Goal: Find specific page/section: Find specific page/section

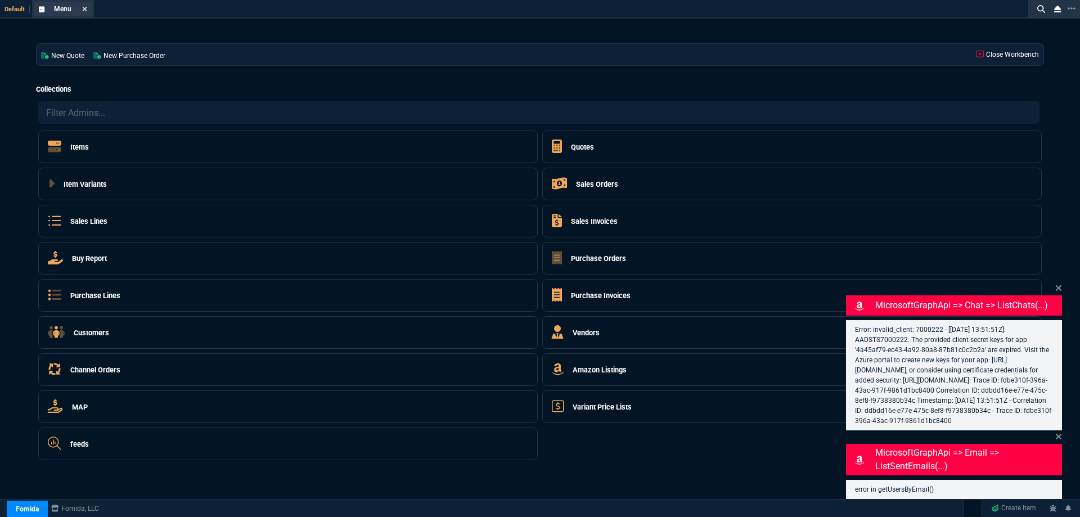
drag, startPoint x: 82, startPoint y: 9, endPoint x: 1054, endPoint y: 89, distance: 975.5
click at [83, 9] on icon at bounding box center [84, 9] width 5 height 7
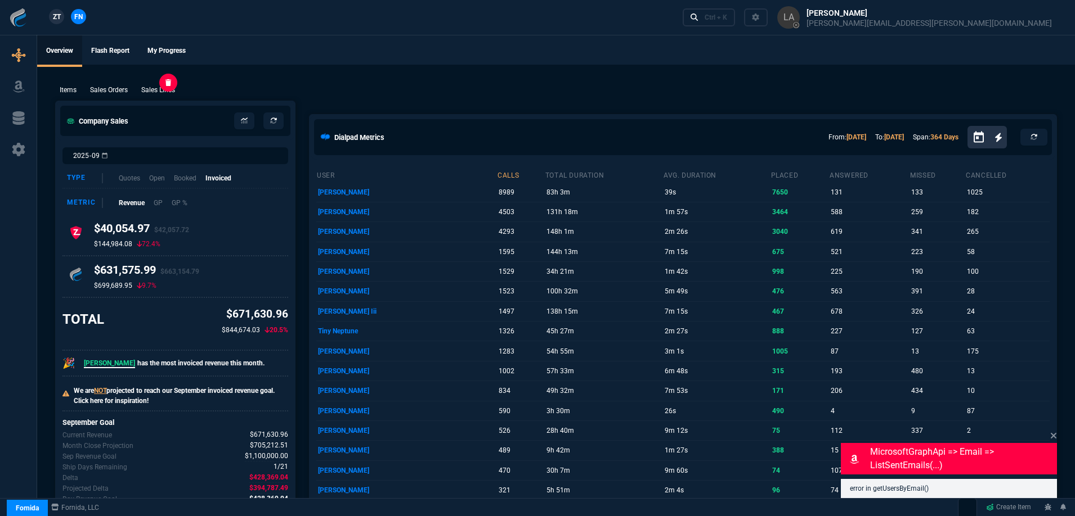
click at [169, 88] on p "Sales Lines" at bounding box center [158, 90] width 34 height 10
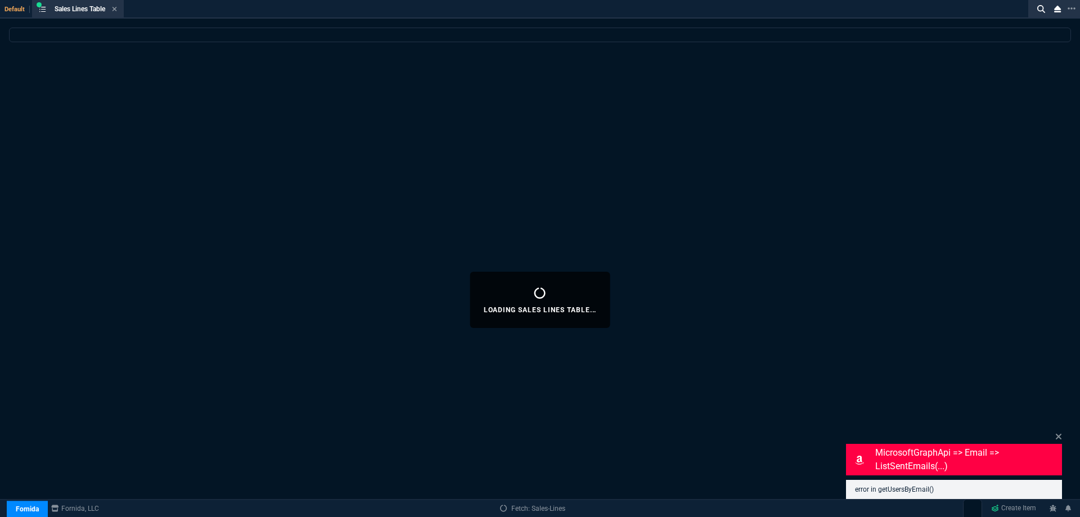
select select
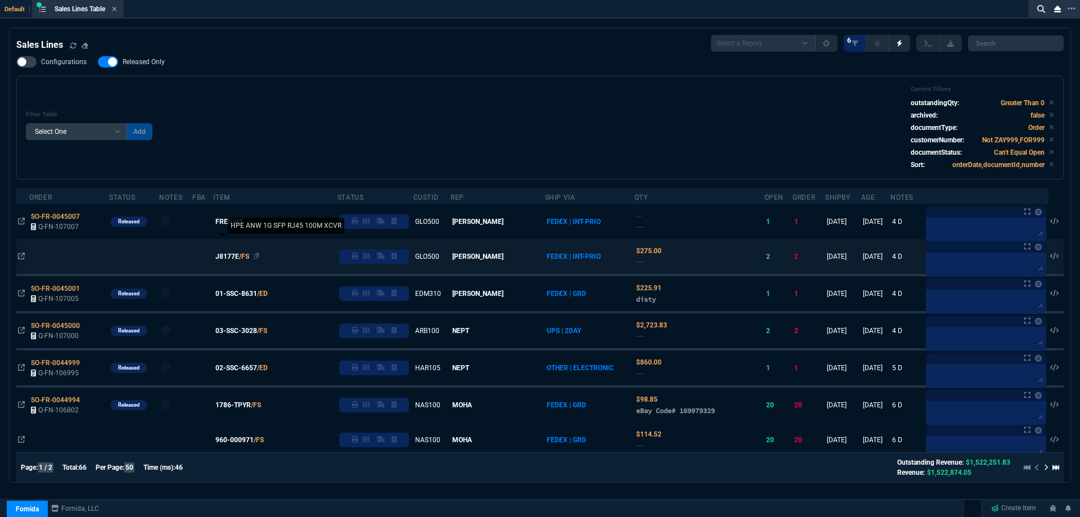
click at [238, 257] on span "J8177E" at bounding box center [227, 256] width 24 height 10
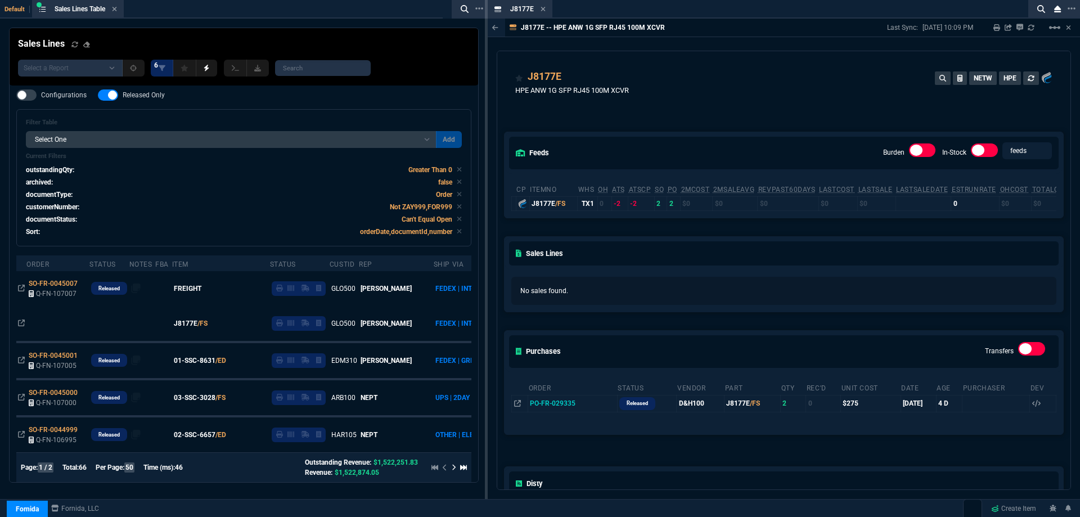
drag, startPoint x: 544, startPoint y: 9, endPoint x: 522, endPoint y: 48, distance: 45.4
click at [544, 9] on icon at bounding box center [543, 9] width 5 height 7
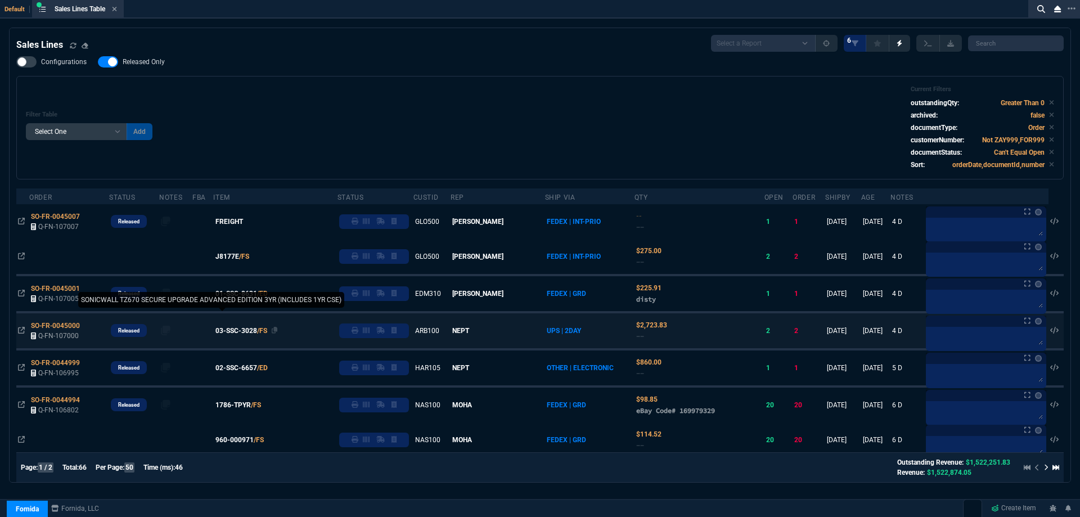
click at [249, 333] on span "03-SSC-3028" at bounding box center [236, 331] width 42 height 10
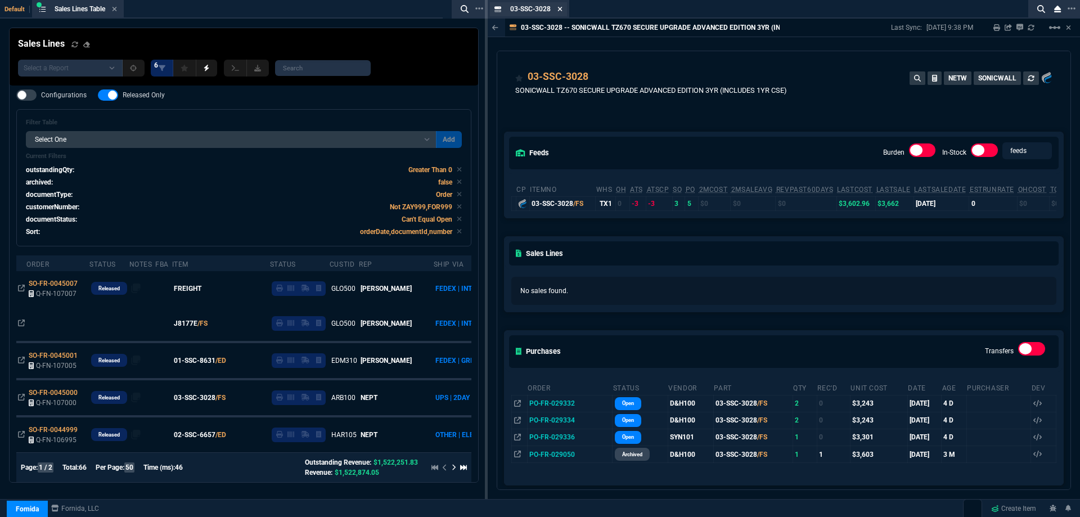
click at [560, 10] on icon at bounding box center [560, 9] width 5 height 7
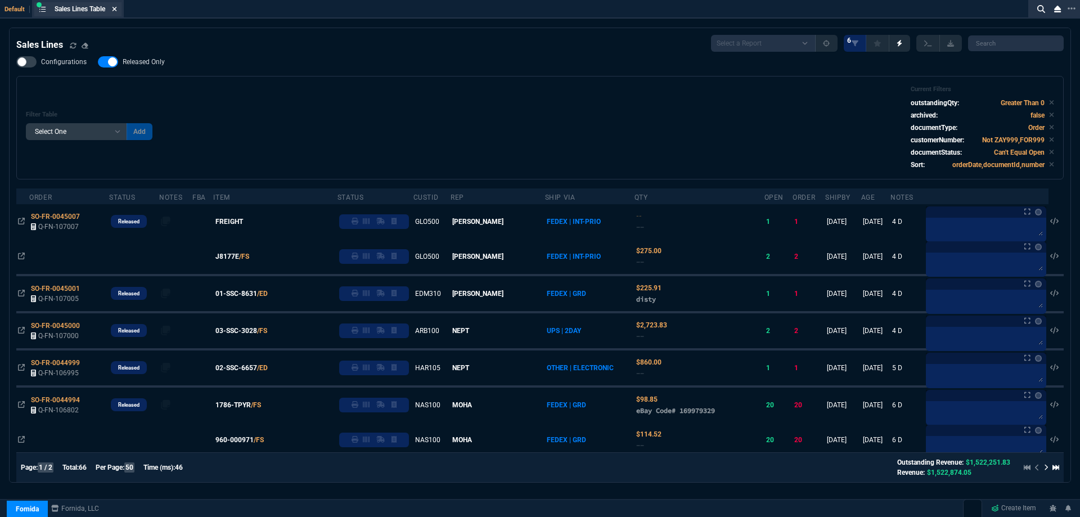
click at [117, 7] on icon at bounding box center [115, 9] width 5 height 5
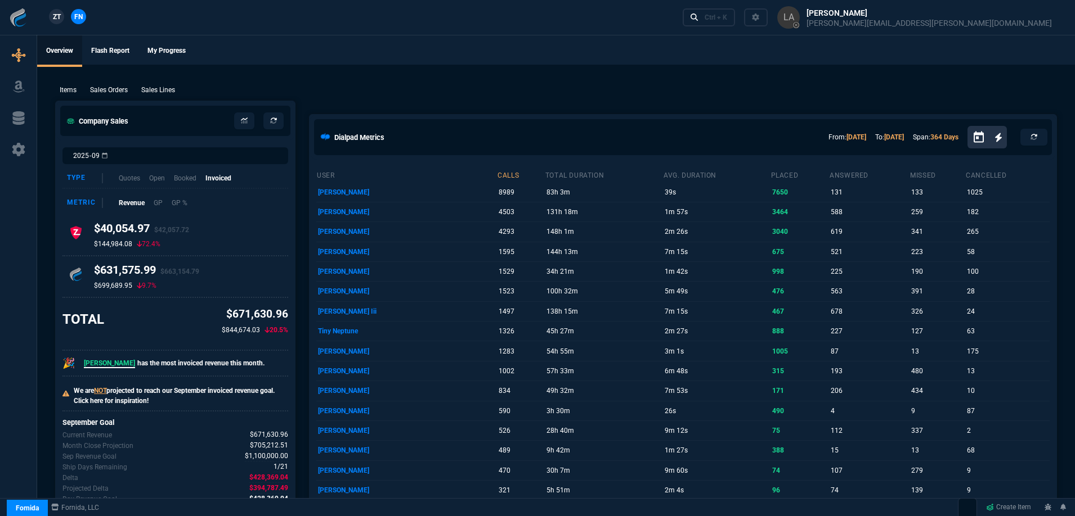
click at [57, 18] on span "ZT" at bounding box center [57, 17] width 8 height 10
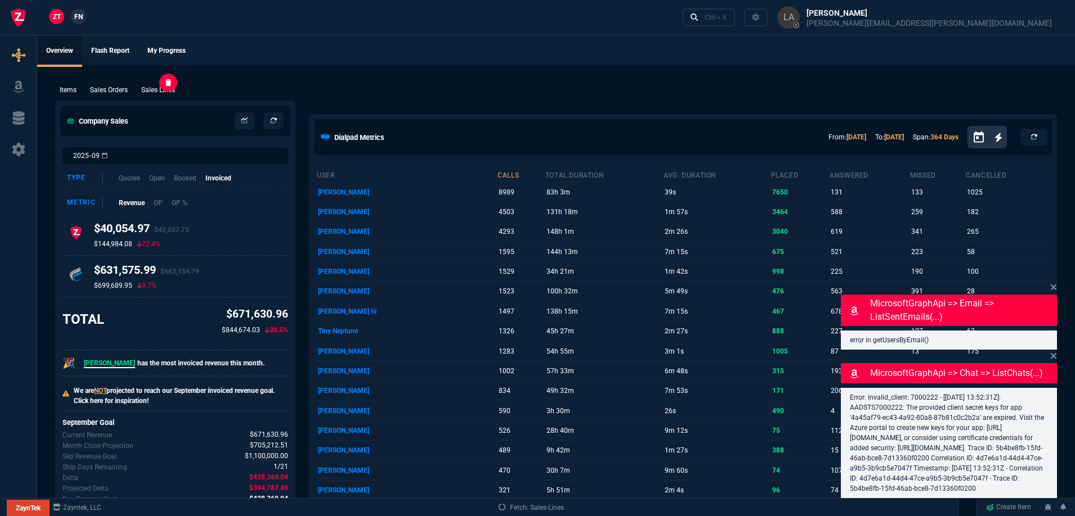
click at [164, 91] on p "Sales Lines" at bounding box center [158, 90] width 34 height 10
select select
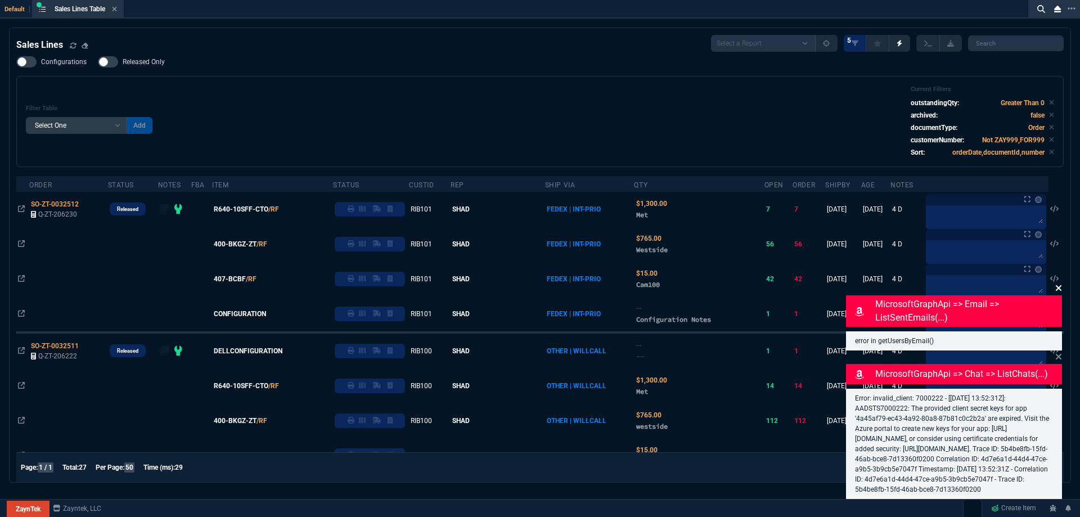
click at [1058, 284] on icon at bounding box center [1058, 288] width 7 height 9
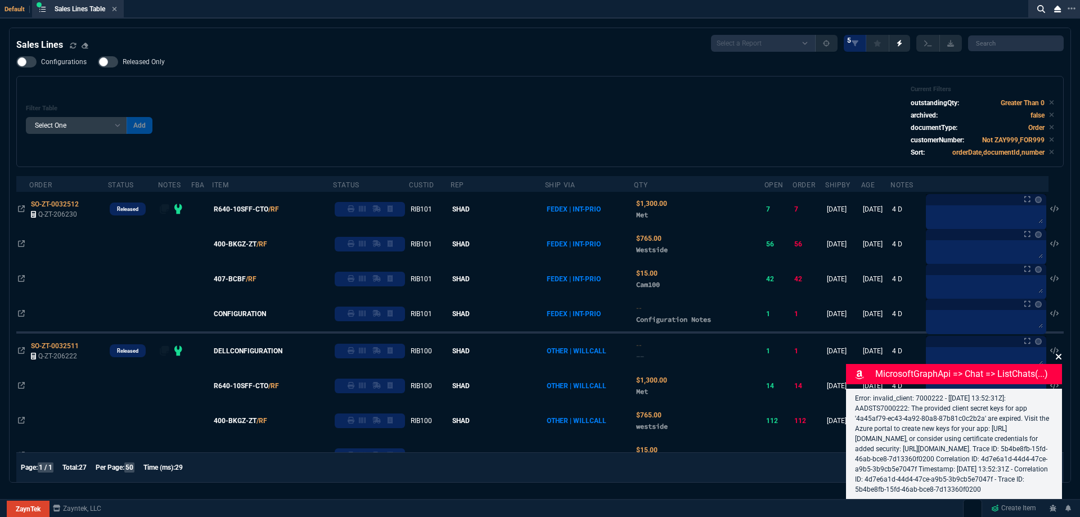
click at [1058, 352] on icon at bounding box center [1058, 356] width 7 height 9
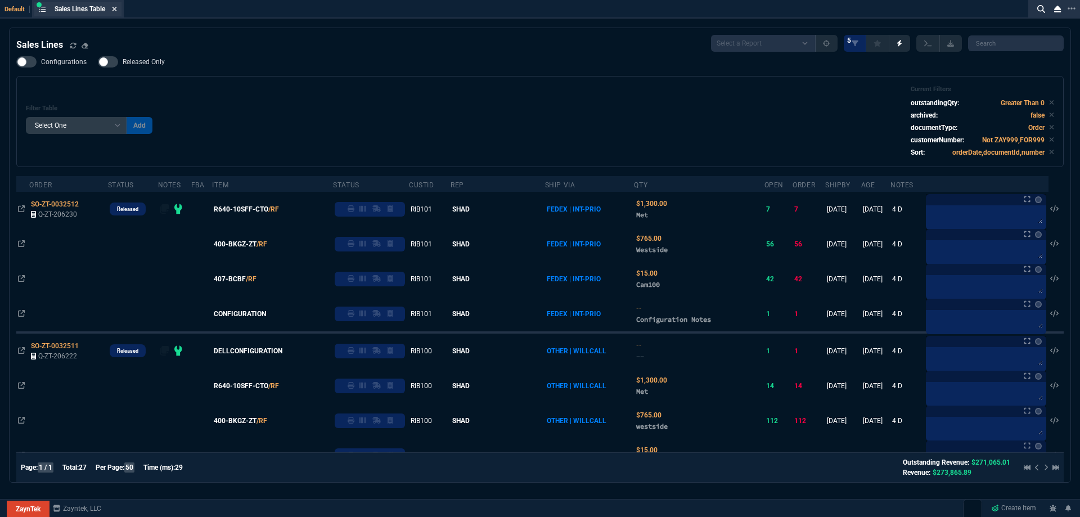
click at [117, 10] on icon at bounding box center [114, 9] width 5 height 7
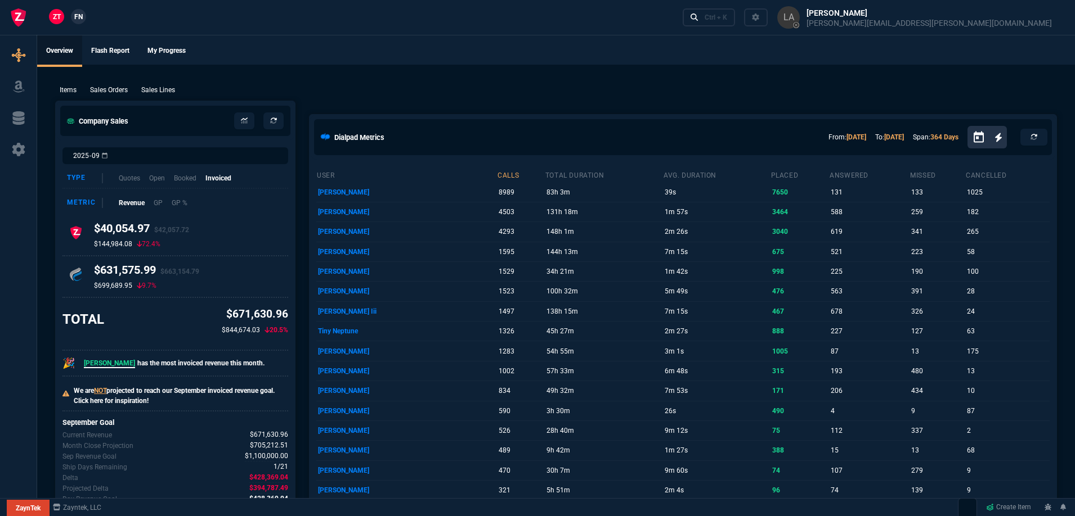
click at [74, 16] on span "FN" at bounding box center [78, 17] width 8 height 10
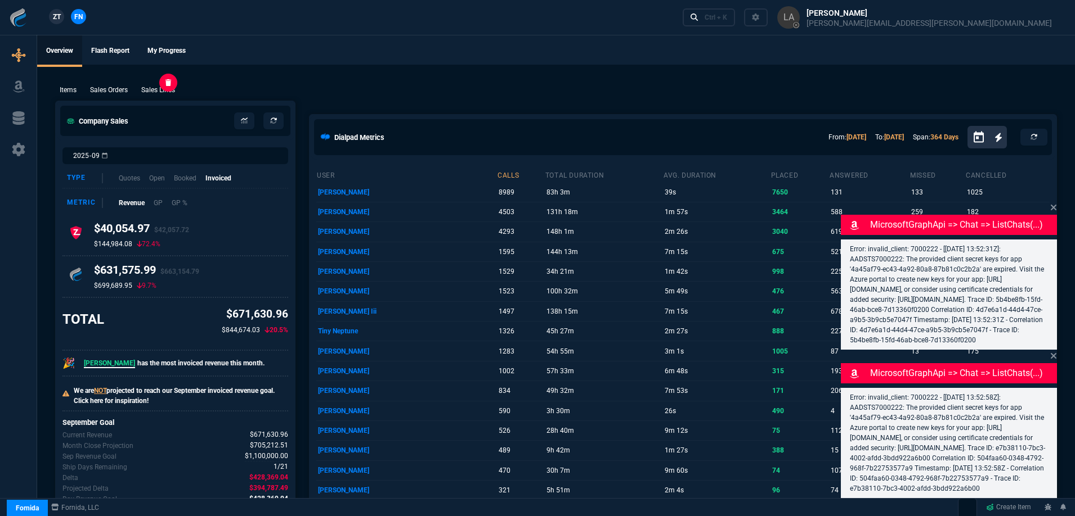
click at [172, 95] on p "Sales Lines" at bounding box center [158, 90] width 34 height 10
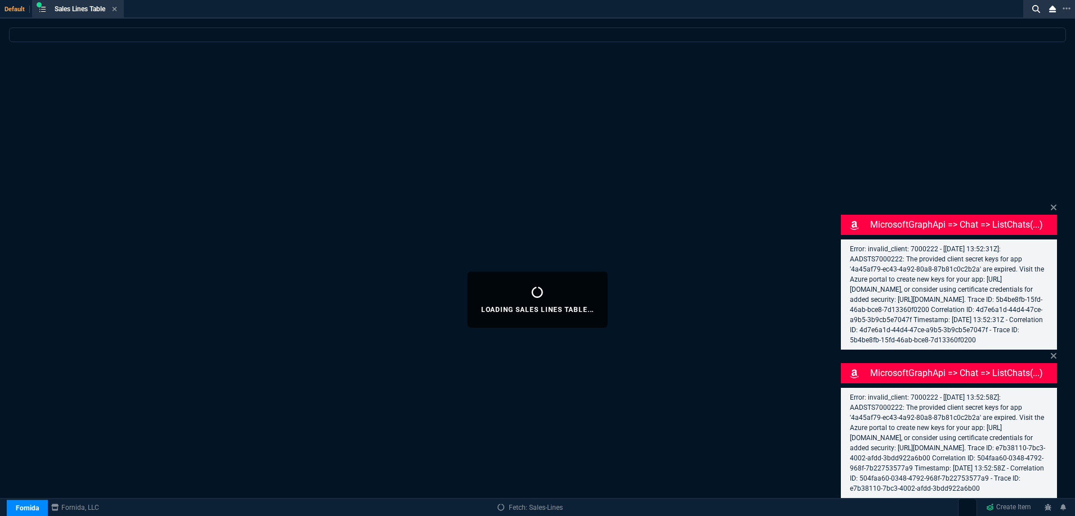
select select
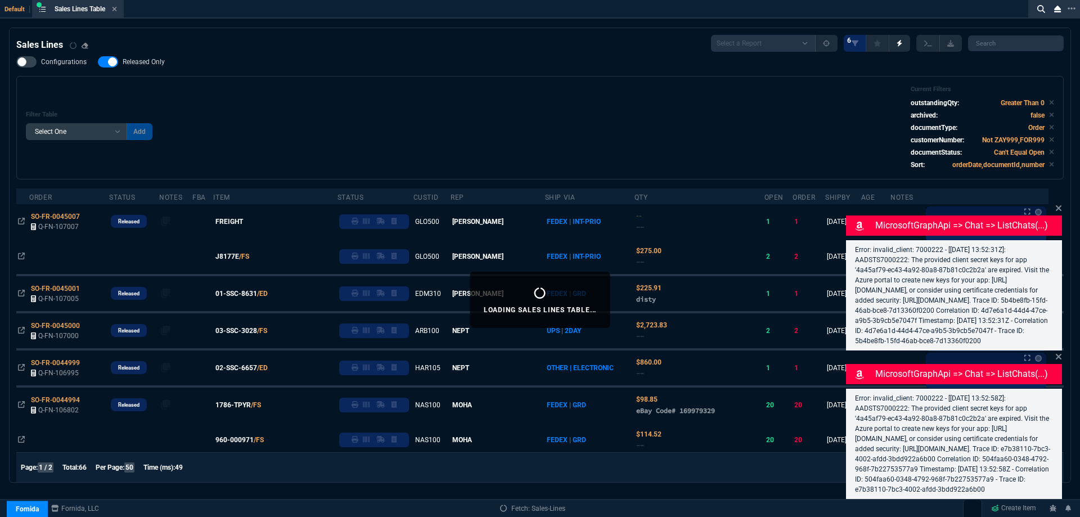
click at [141, 60] on span "Released Only" at bounding box center [144, 61] width 42 height 9
click at [98, 62] on input "Released Only" at bounding box center [97, 62] width 1 height 1
checkbox input "false"
click at [312, 84] on div "Filter Table Select One Add Filter () Age () ATS () Cond (itemVariantCode) Cust…" at bounding box center [540, 128] width 1048 height 104
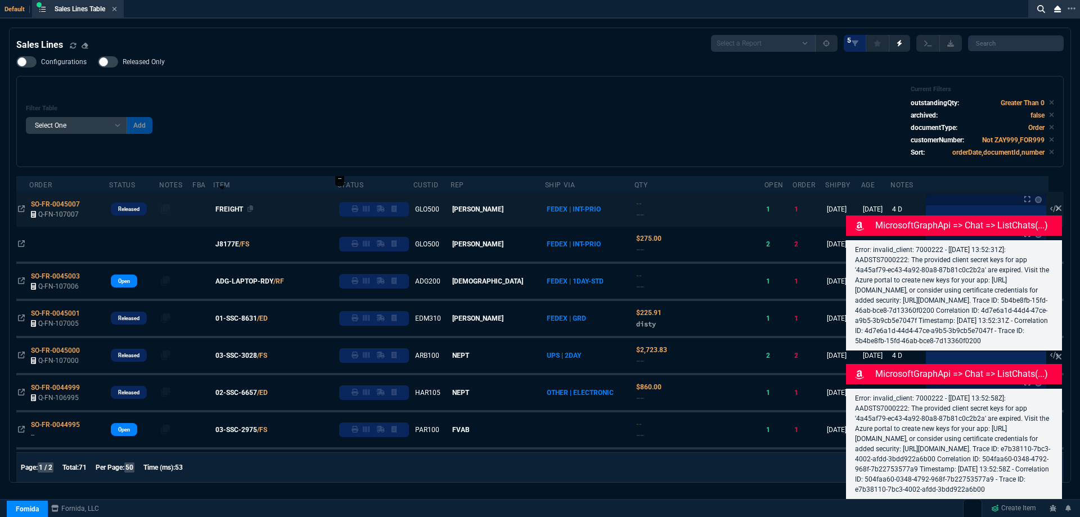
scroll to position [113, 0]
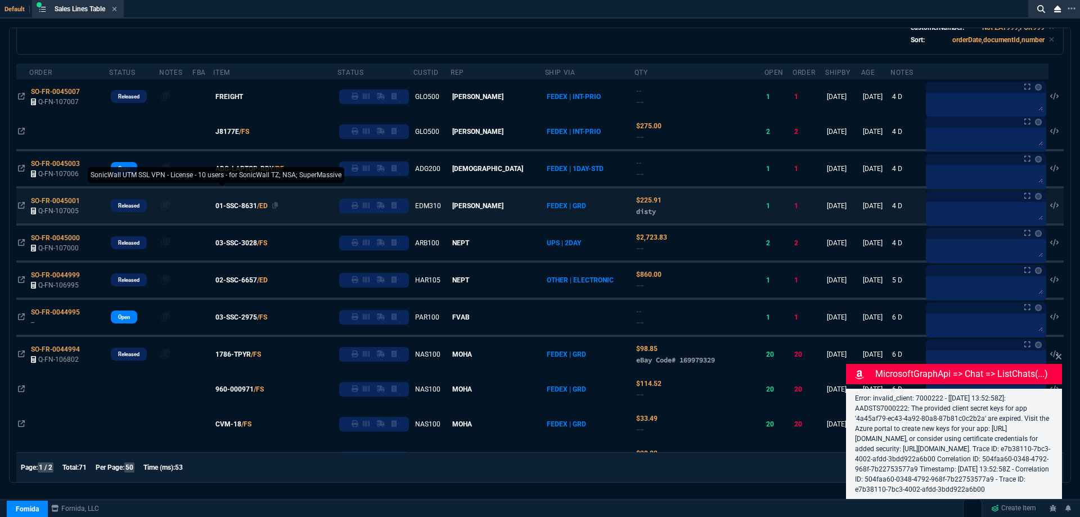
click at [254, 206] on span "01-SSC-8631" at bounding box center [236, 206] width 42 height 10
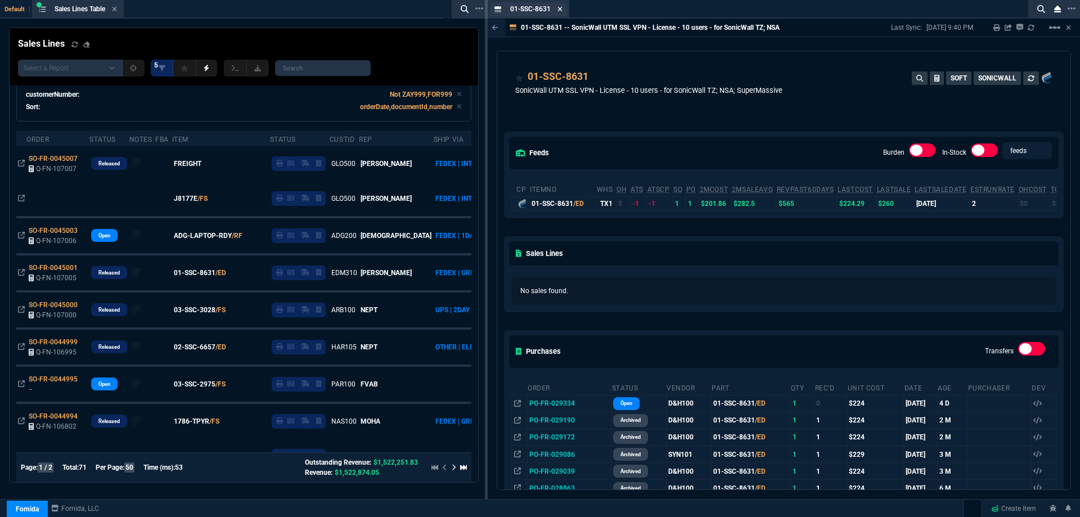
click at [558, 12] on icon at bounding box center [560, 9] width 5 height 7
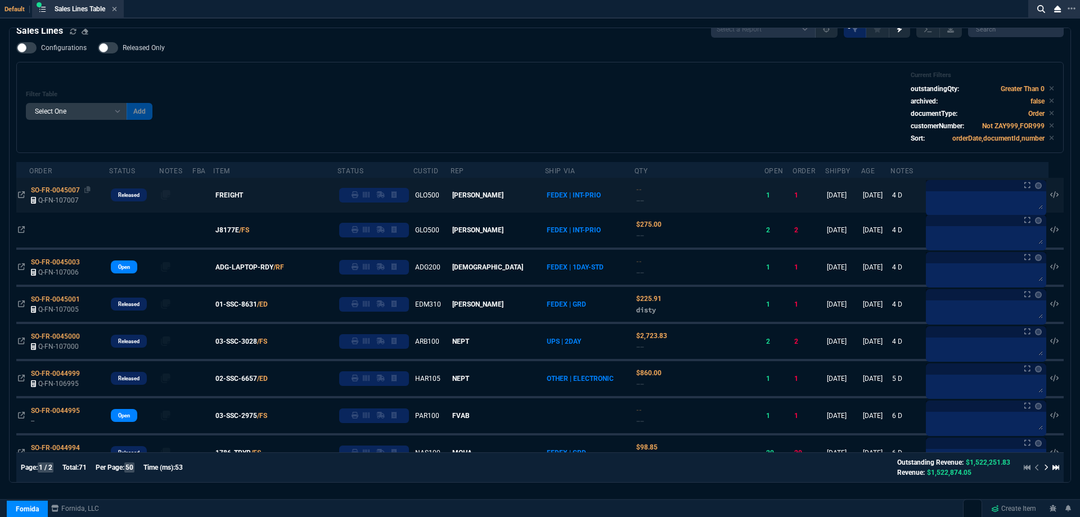
scroll to position [0, 0]
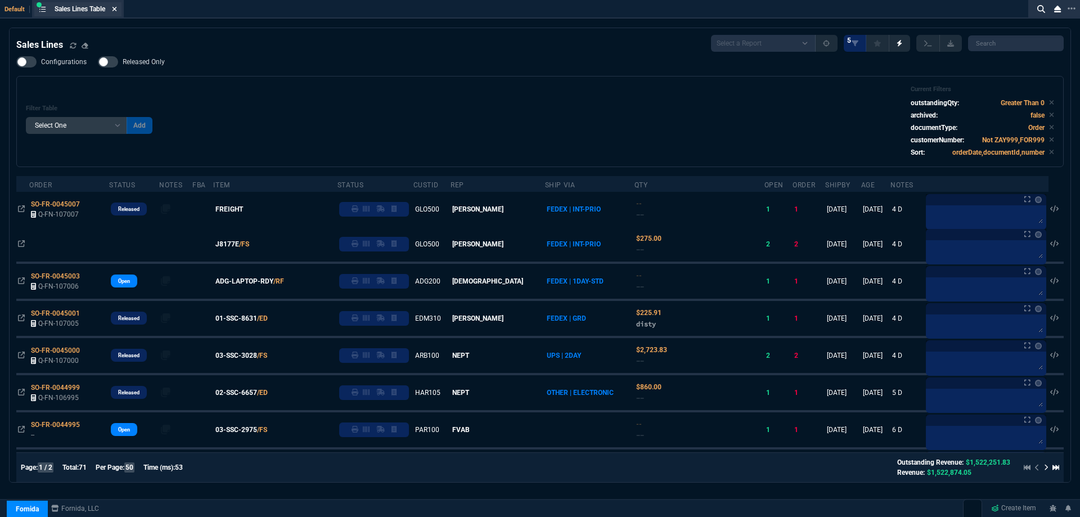
click at [117, 9] on icon at bounding box center [115, 9] width 5 height 5
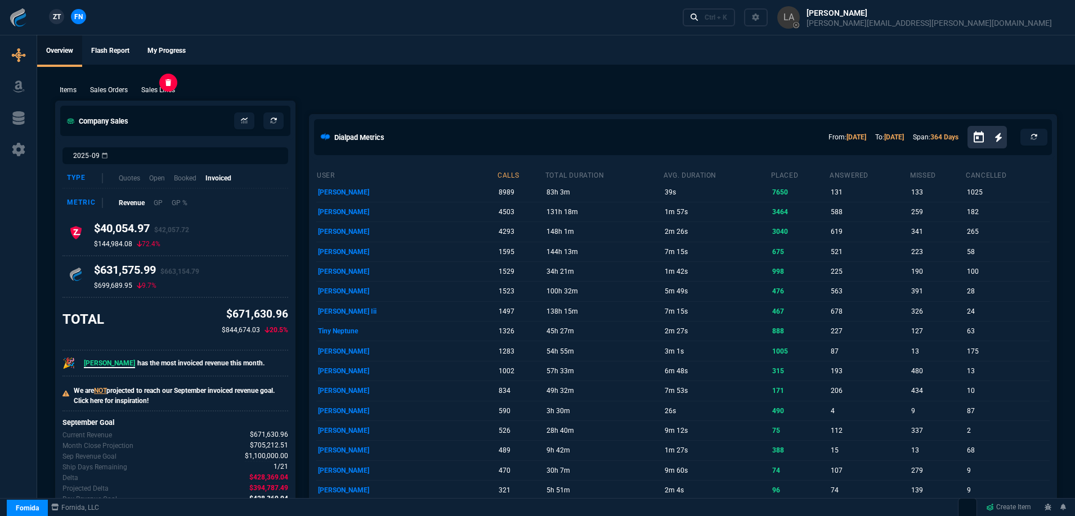
click at [156, 92] on p "Sales Lines" at bounding box center [158, 90] width 34 height 10
select select
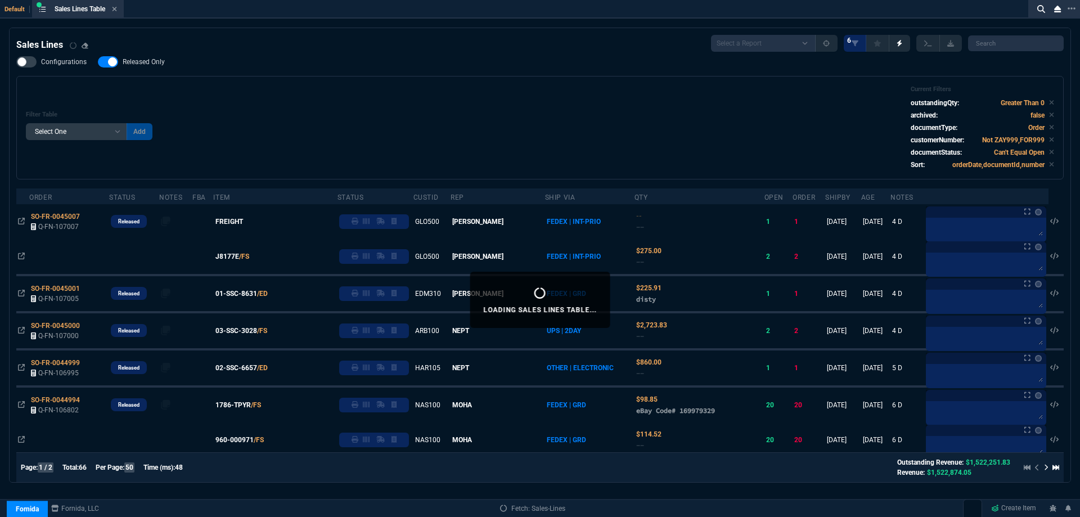
click at [138, 67] on label "Released Only" at bounding box center [137, 61] width 78 height 11
click at [98, 62] on input "Released Only" at bounding box center [97, 62] width 1 height 1
checkbox input "false"
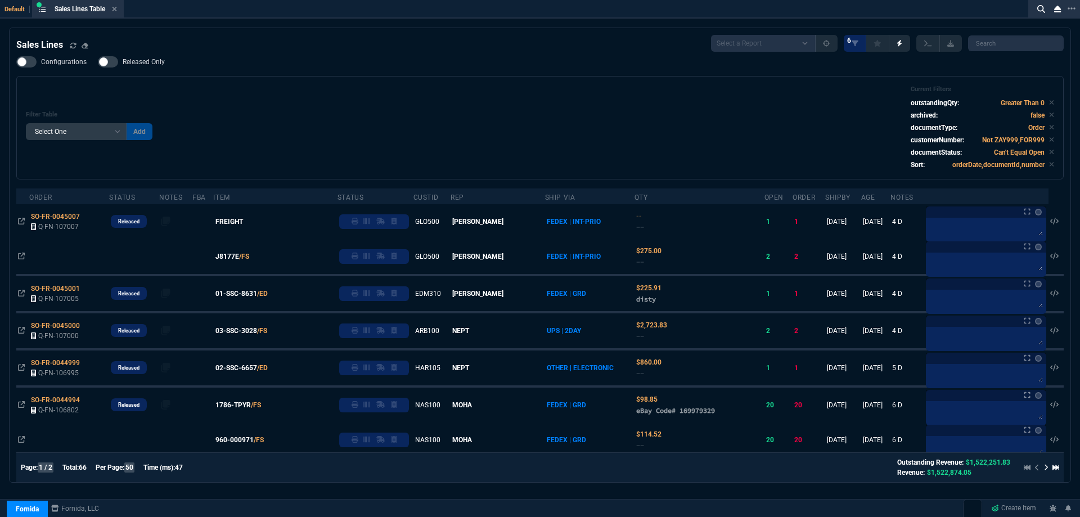
click at [297, 101] on div "Filter Table Select One Add Filter () Age () ATS () Cond (itemVariantCode) Cust…" at bounding box center [540, 128] width 1028 height 84
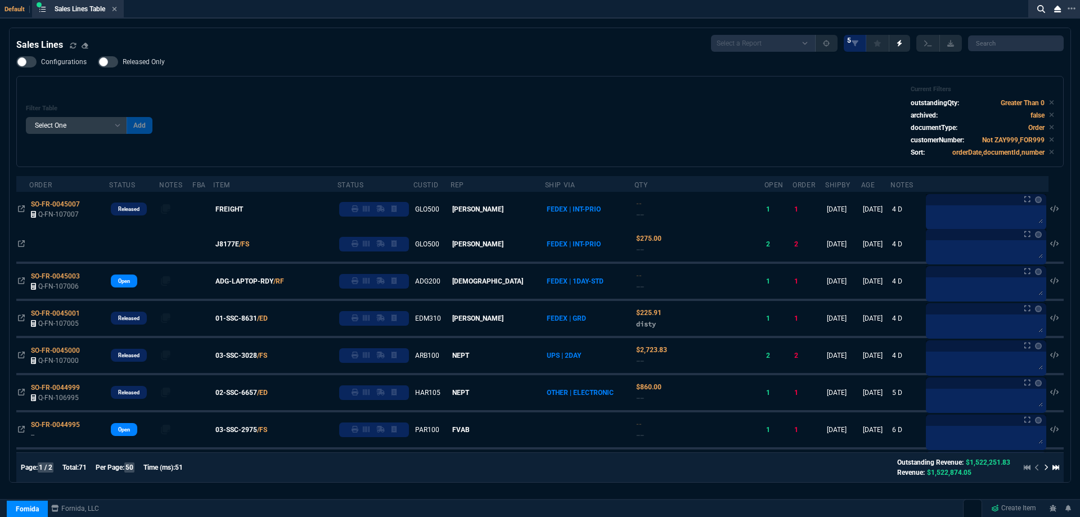
click at [116, 10] on icon at bounding box center [114, 9] width 5 height 7
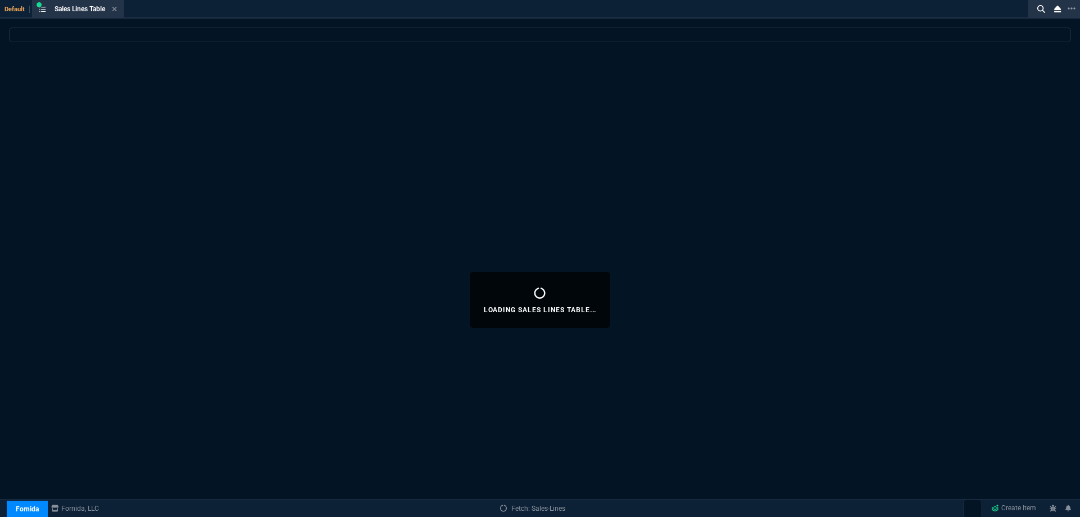
select select
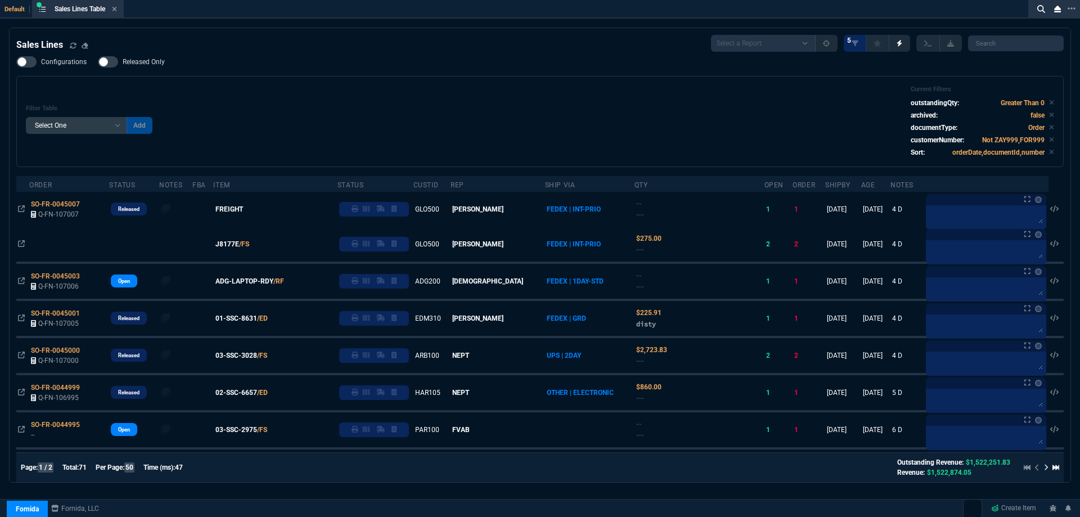
click at [604, 123] on div "Filter Table Select One Add Filter () Age () ATS () Cond (itemVariantCode) Cust…" at bounding box center [540, 122] width 1028 height 72
click at [115, 9] on icon at bounding box center [114, 9] width 5 height 7
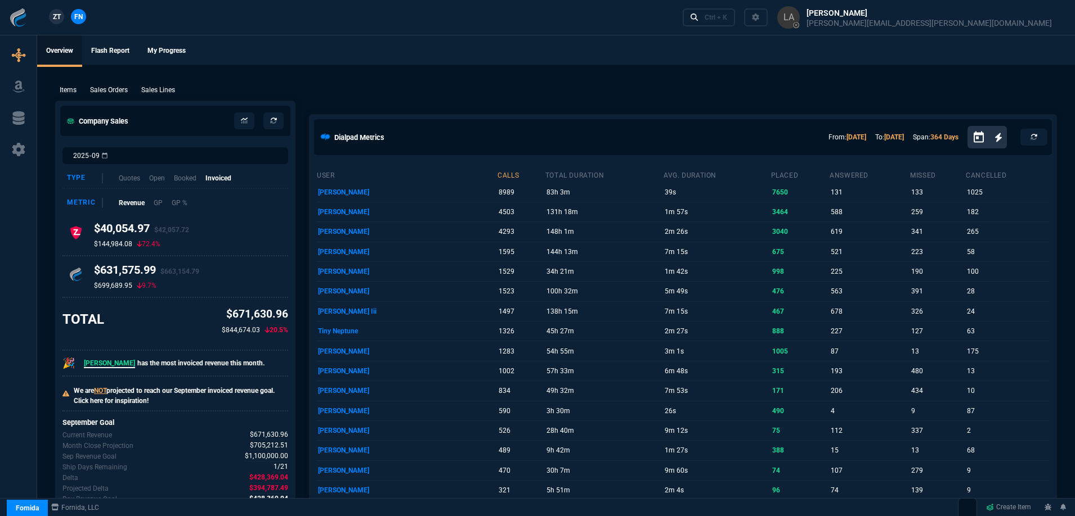
click at [53, 15] on span "ZT" at bounding box center [57, 17] width 8 height 10
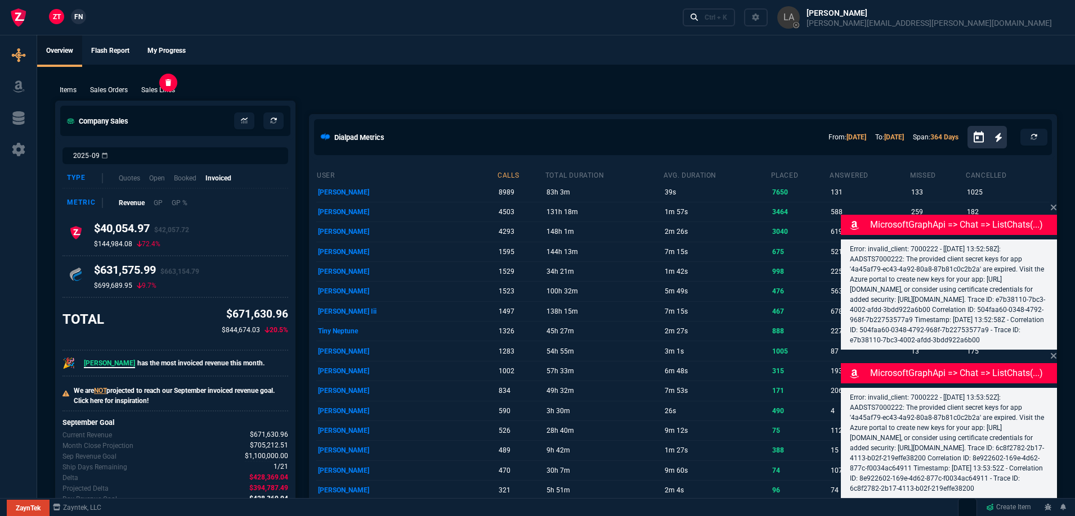
click at [159, 93] on p "Sales Lines" at bounding box center [158, 90] width 34 height 10
select select
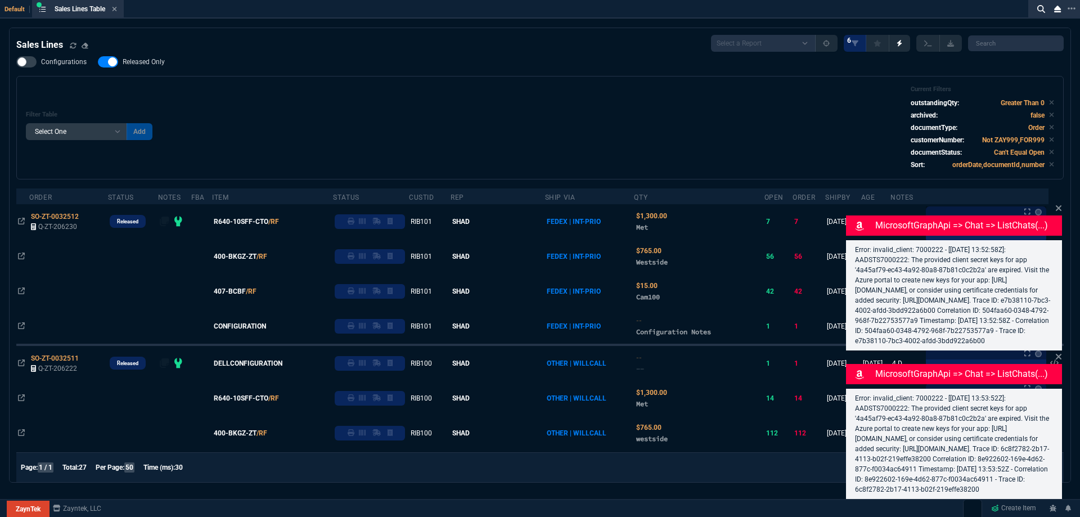
click at [160, 67] on label "Released Only" at bounding box center [137, 61] width 78 height 11
click at [98, 62] on input "Released Only" at bounding box center [97, 62] width 1 height 1
checkbox input "false"
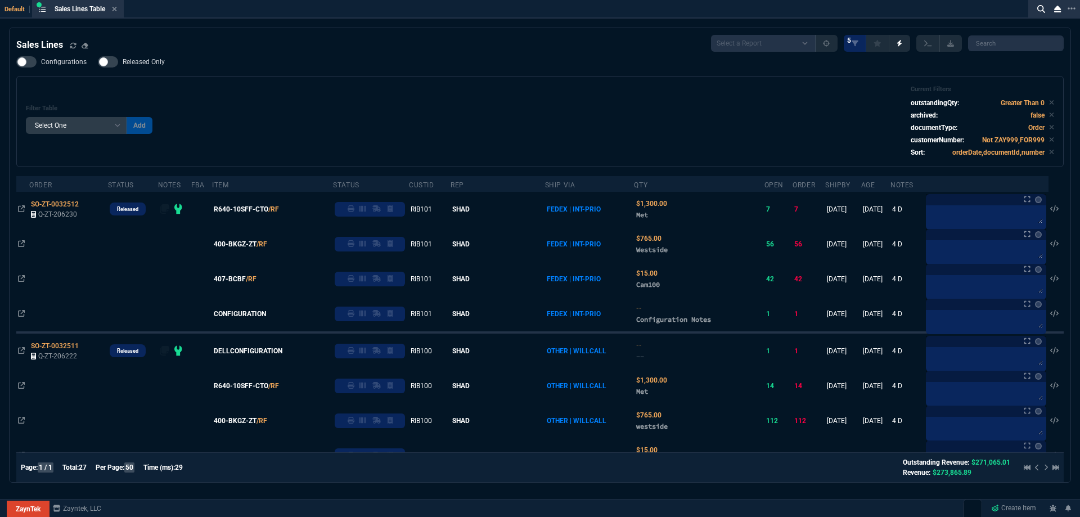
click at [206, 86] on div "Filter Table Select One Add Filter () Age () ATS () Cond (itemVariantCode) Cust…" at bounding box center [540, 121] width 1048 height 91
click at [117, 12] on fa-icon at bounding box center [114, 10] width 5 height 8
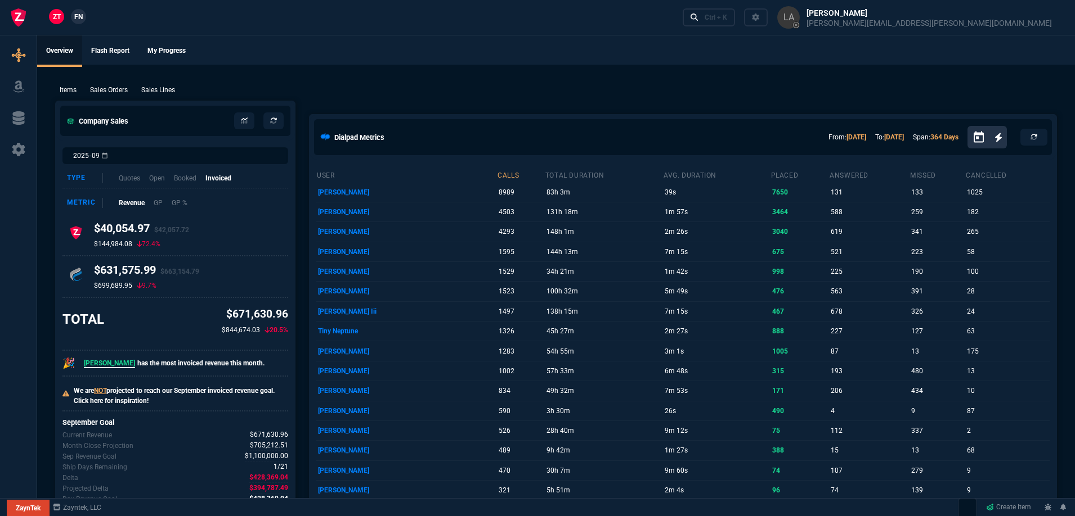
click at [87, 15] on nx-fornida-client-manager "ZT FN" at bounding box center [68, 17] width 44 height 17
click at [85, 15] on link "FN" at bounding box center [78, 16] width 15 height 15
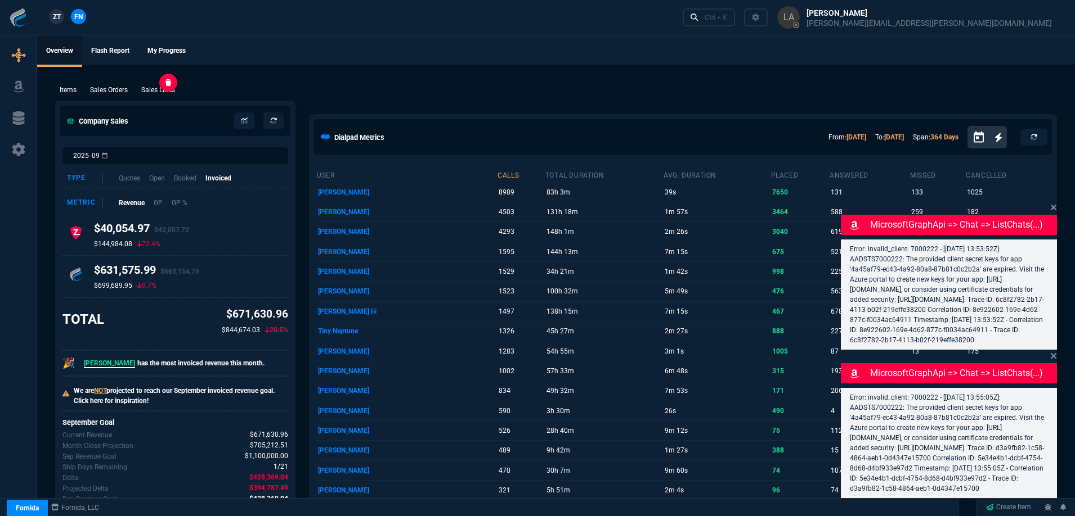
click at [156, 88] on p "Sales Lines" at bounding box center [158, 90] width 34 height 10
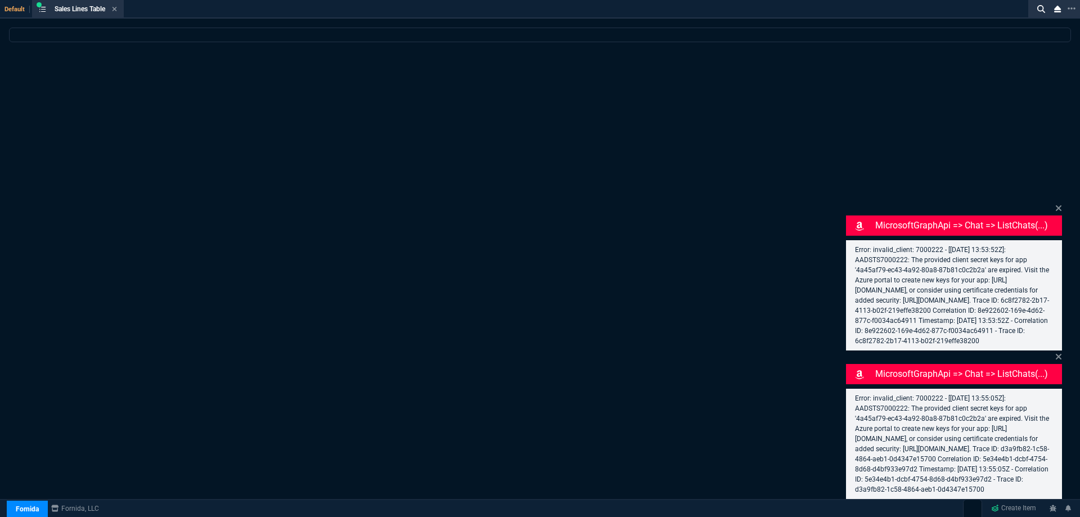
select select
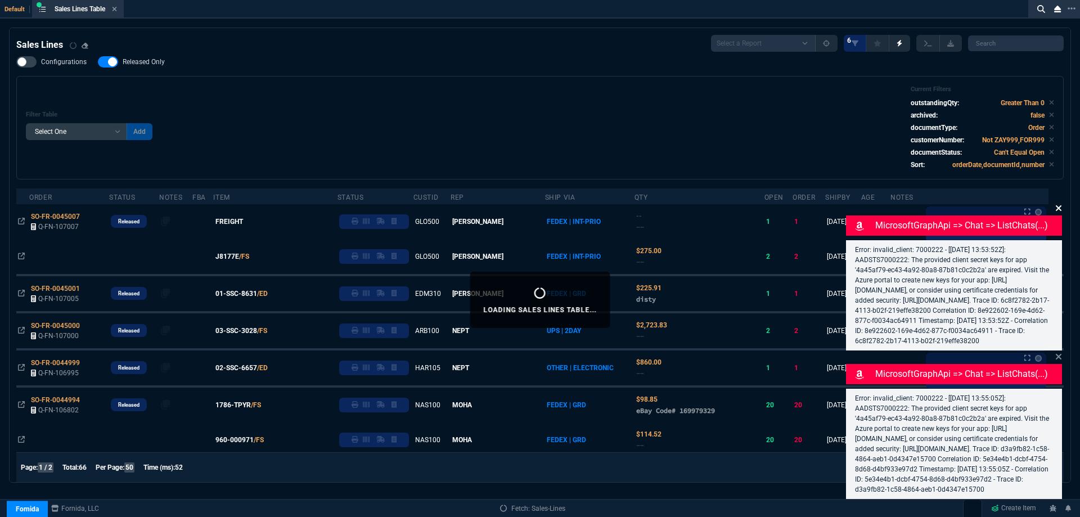
click at [1057, 204] on icon at bounding box center [1058, 208] width 7 height 9
click at [1059, 352] on icon at bounding box center [1058, 356] width 7 height 9
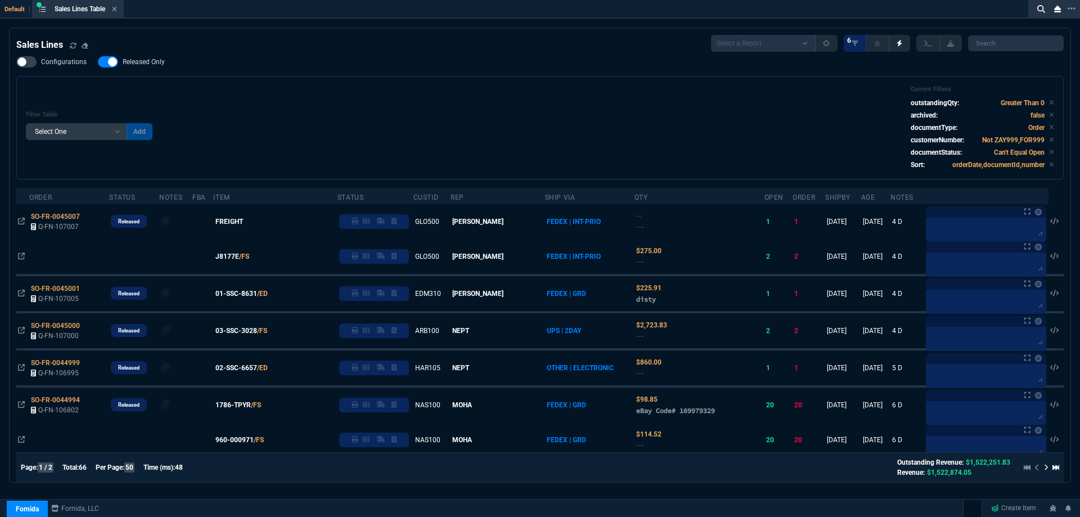
click at [156, 58] on span "Released Only" at bounding box center [144, 61] width 42 height 9
click at [98, 62] on input "Released Only" at bounding box center [97, 62] width 1 height 1
checkbox input "false"
click at [451, 105] on div "Filter Table Select One Add Filter () Age () ATS () Cond (itemVariantCode) Cust…" at bounding box center [540, 128] width 1028 height 84
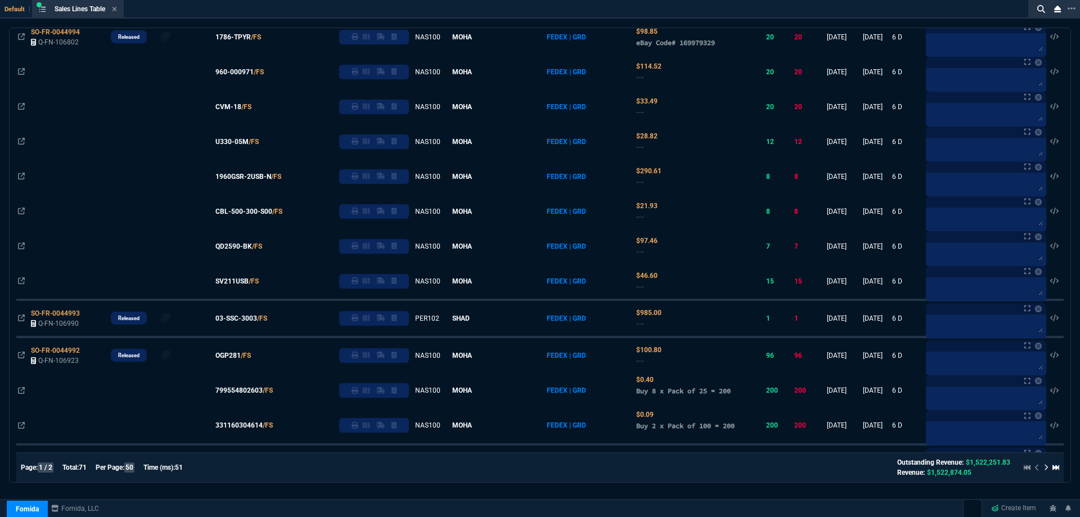
scroll to position [450, 0]
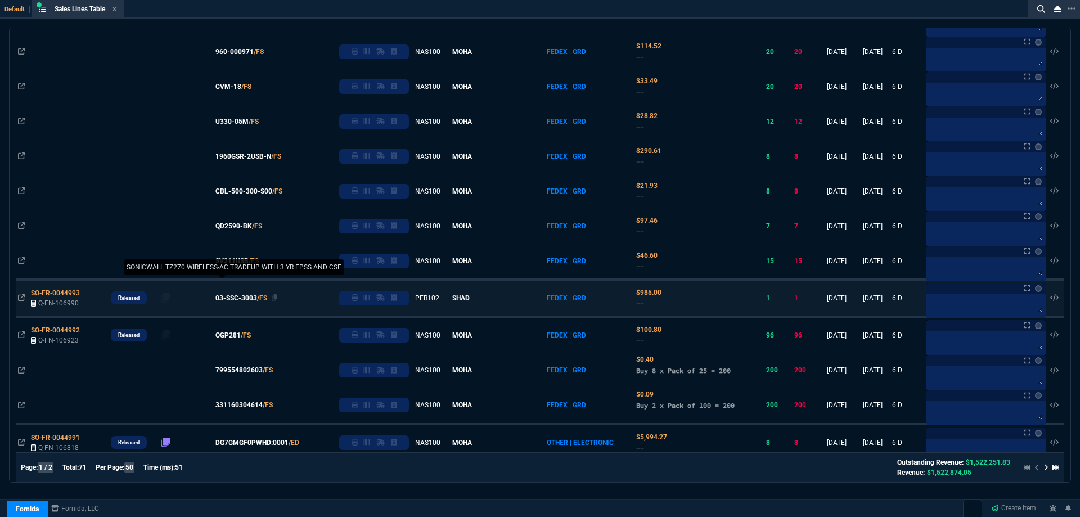
click at [252, 300] on span "03-SSC-3003" at bounding box center [236, 298] width 42 height 10
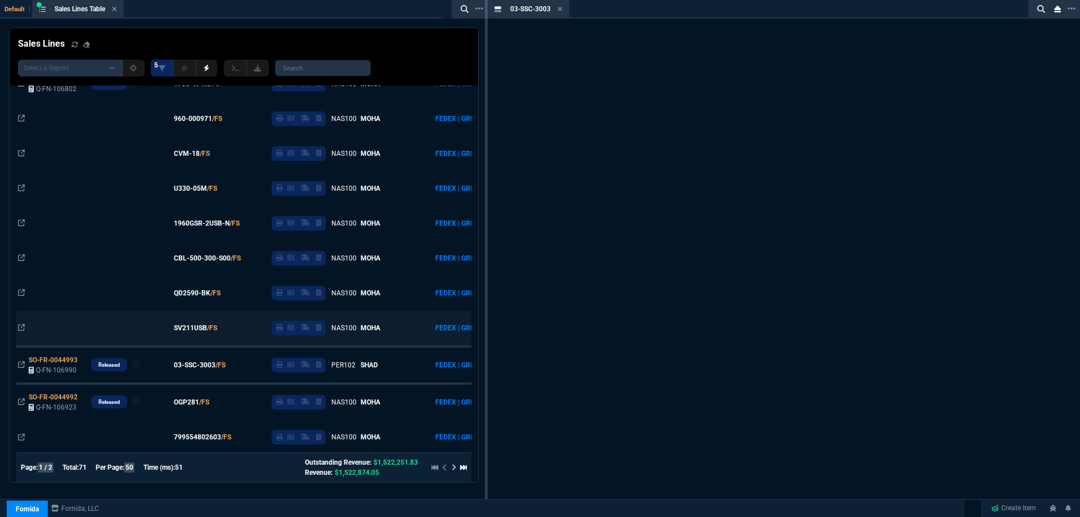
scroll to position [517, 0]
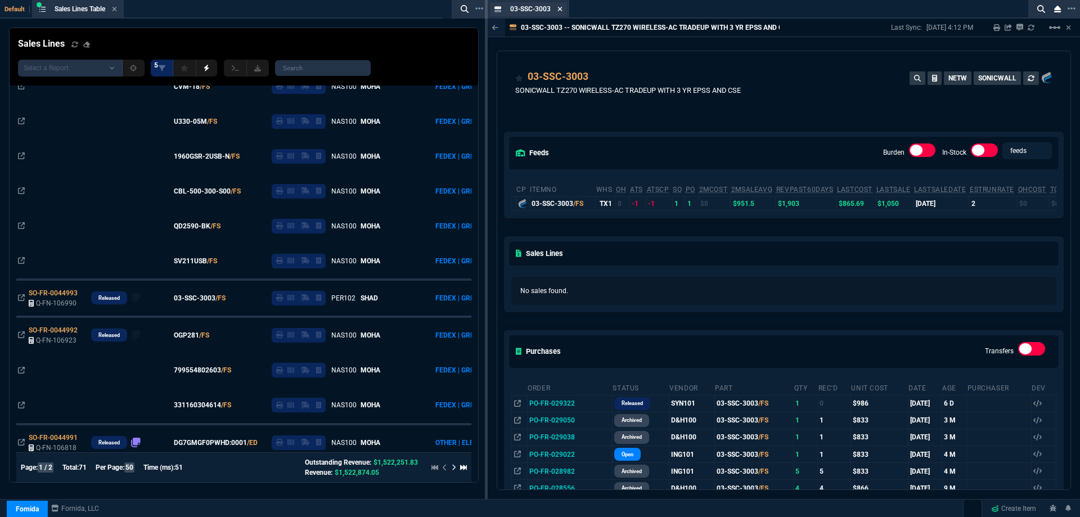
click at [559, 6] on icon at bounding box center [560, 9] width 5 height 7
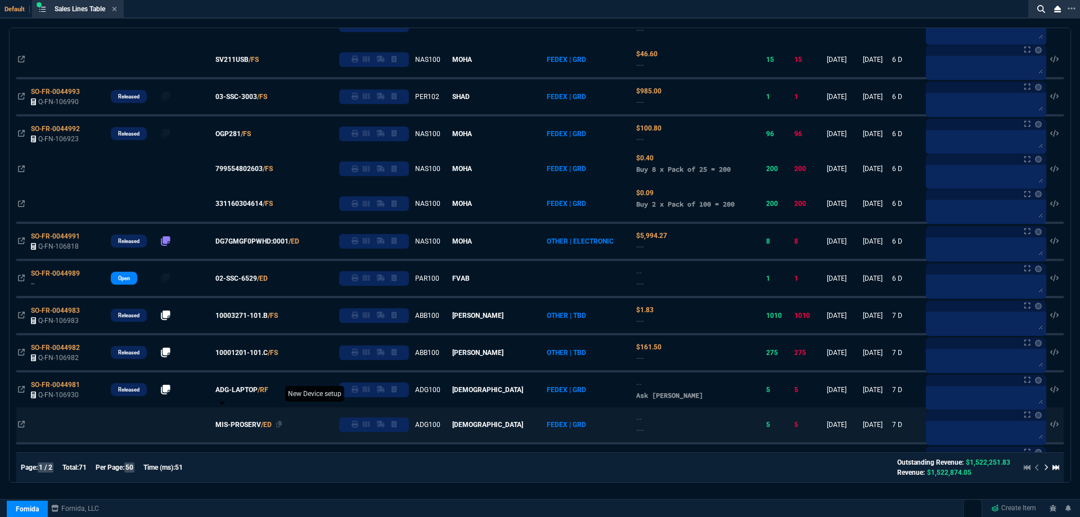
scroll to position [844, 0]
